Goal: Use online tool/utility: Utilize a website feature to perform a specific function

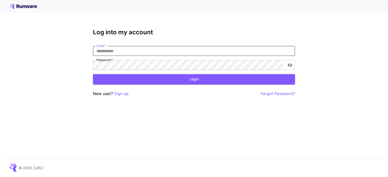
type input "**********"
click at [289, 67] on icon "toggle password visibility" at bounding box center [289, 65] width 5 height 5
click at [287, 67] on icon "toggle password visibility" at bounding box center [289, 65] width 5 height 5
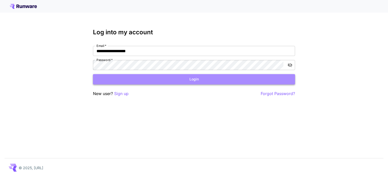
click at [192, 82] on button "Login" at bounding box center [194, 79] width 202 height 10
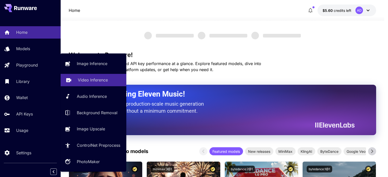
click at [95, 80] on p "Video Inference" at bounding box center [93, 80] width 30 height 6
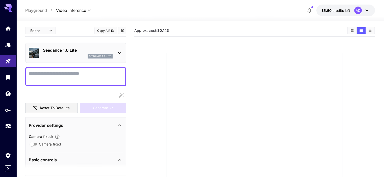
click at [118, 52] on icon at bounding box center [120, 53] width 6 height 6
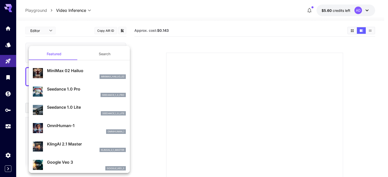
click at [134, 7] on div at bounding box center [194, 88] width 388 height 177
